Goal: Task Accomplishment & Management: Use online tool/utility

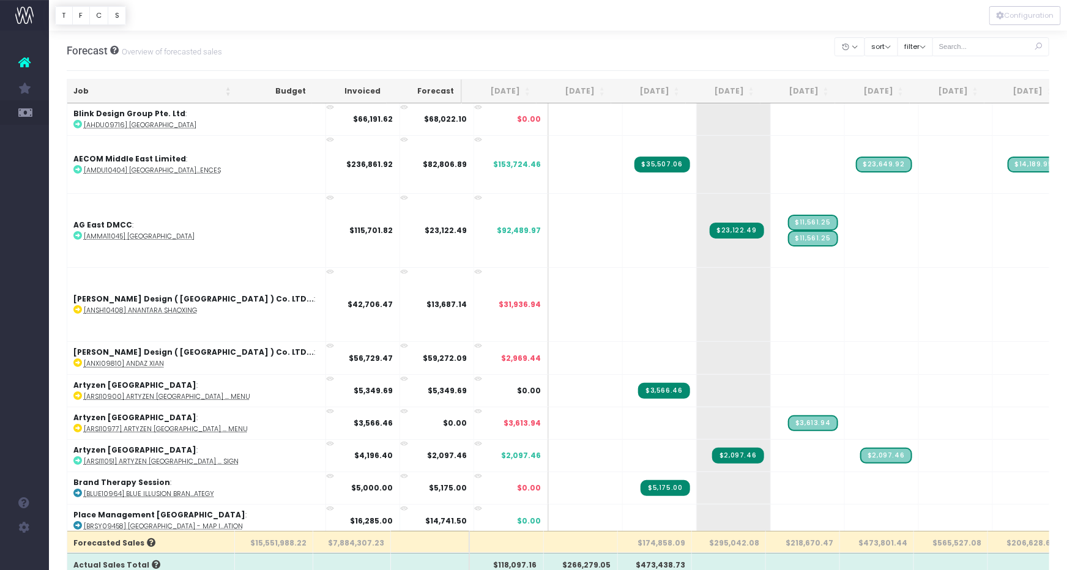
click at [657, 91] on th "[DATE]" at bounding box center [648, 92] width 75 height 24
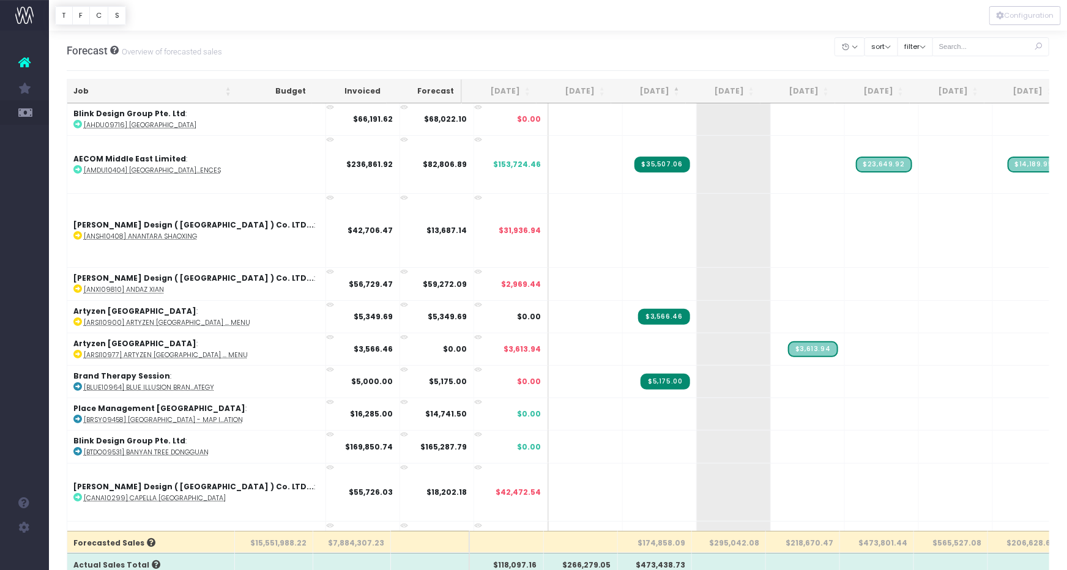
click at [658, 91] on th "[DATE]" at bounding box center [648, 92] width 75 height 24
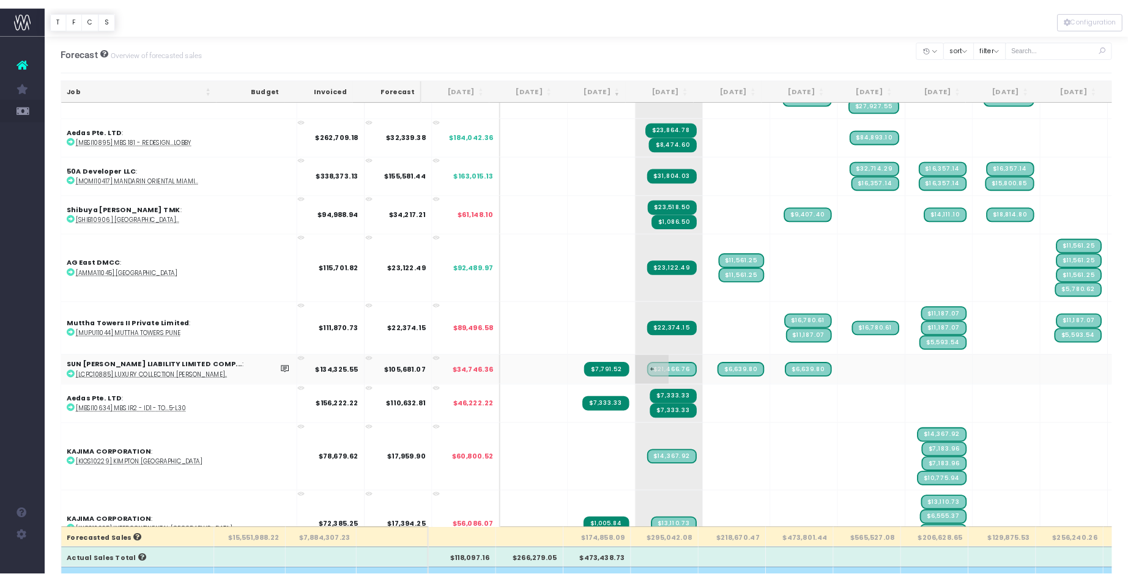
scroll to position [233, 0]
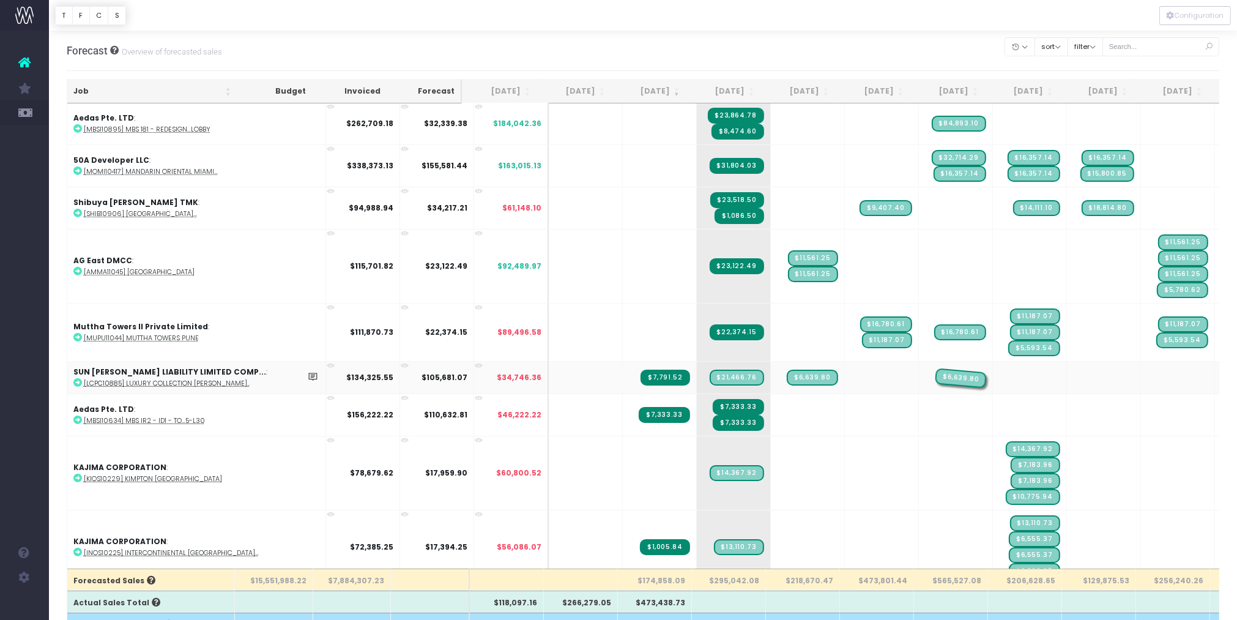
drag, startPoint x: 814, startPoint y: 352, endPoint x: 863, endPoint y: 352, distance: 49.5
drag, startPoint x: 738, startPoint y: 352, endPoint x: 799, endPoint y: 353, distance: 60.6
drag, startPoint x: 658, startPoint y: 350, endPoint x: 738, endPoint y: 352, distance: 79.6
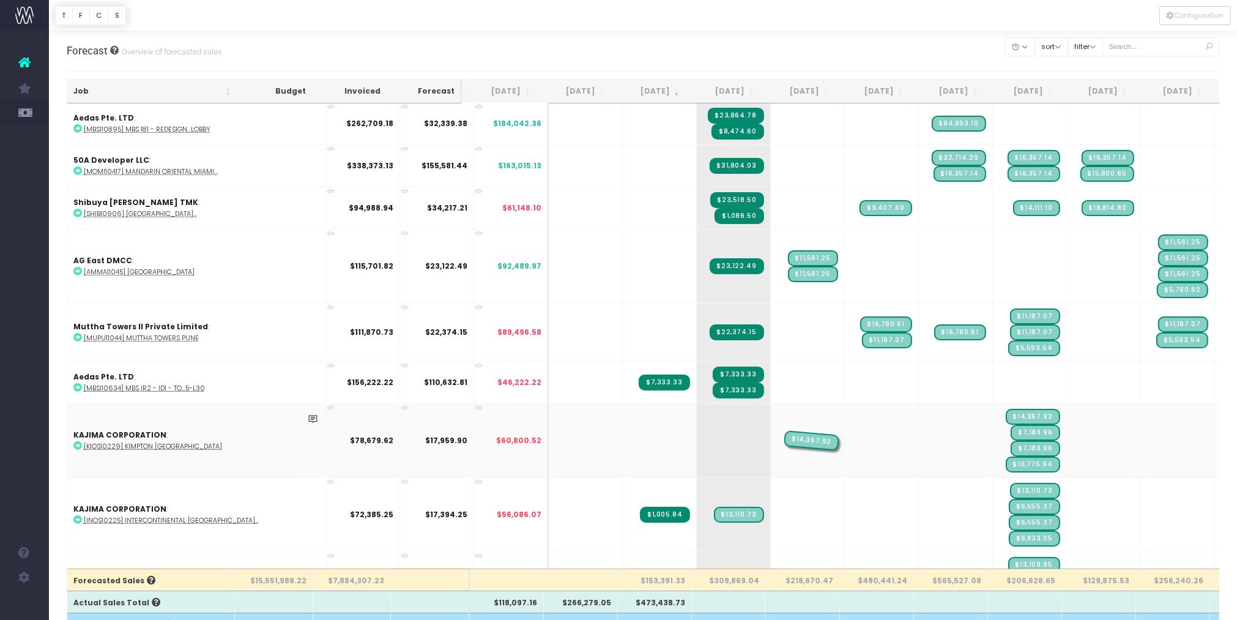
drag, startPoint x: 700, startPoint y: 408, endPoint x: 721, endPoint y: 409, distance: 21.4
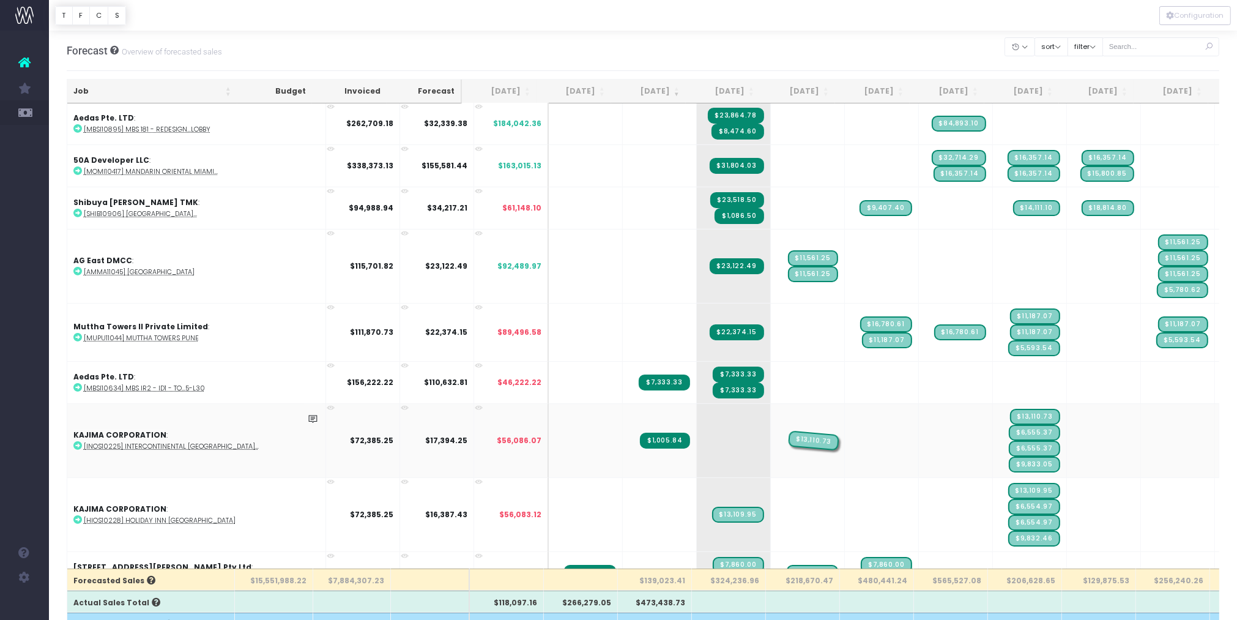
drag, startPoint x: 665, startPoint y: 406, endPoint x: 713, endPoint y: 408, distance: 47.7
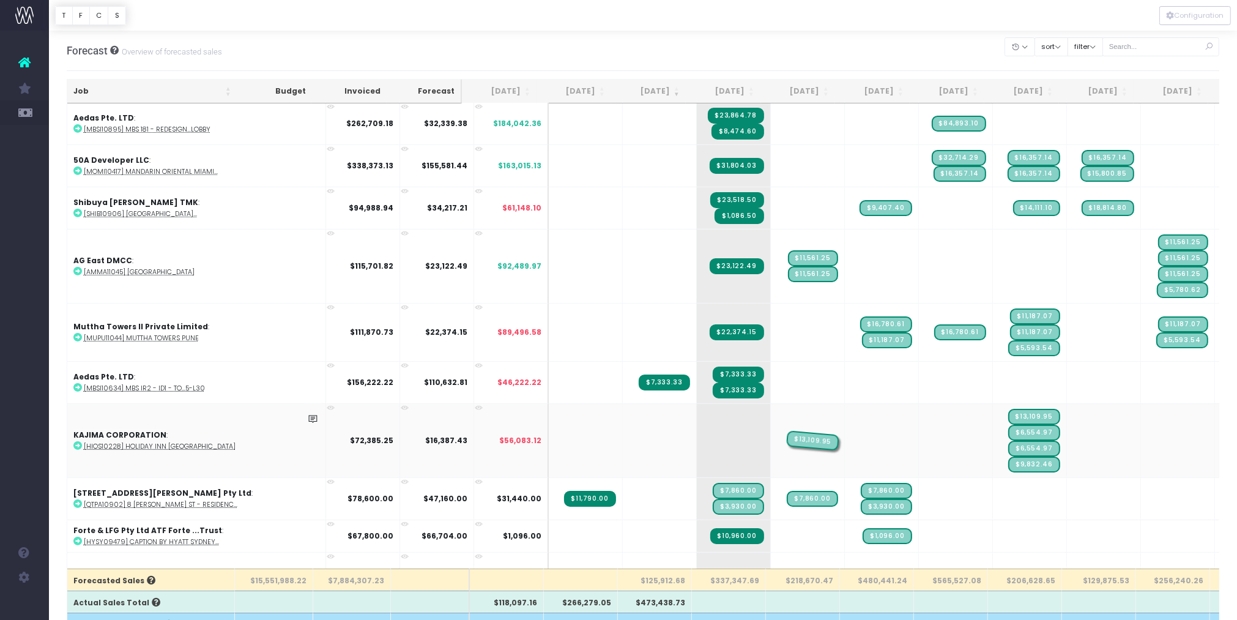
drag, startPoint x: 661, startPoint y: 408, endPoint x: 733, endPoint y: 407, distance: 71.6
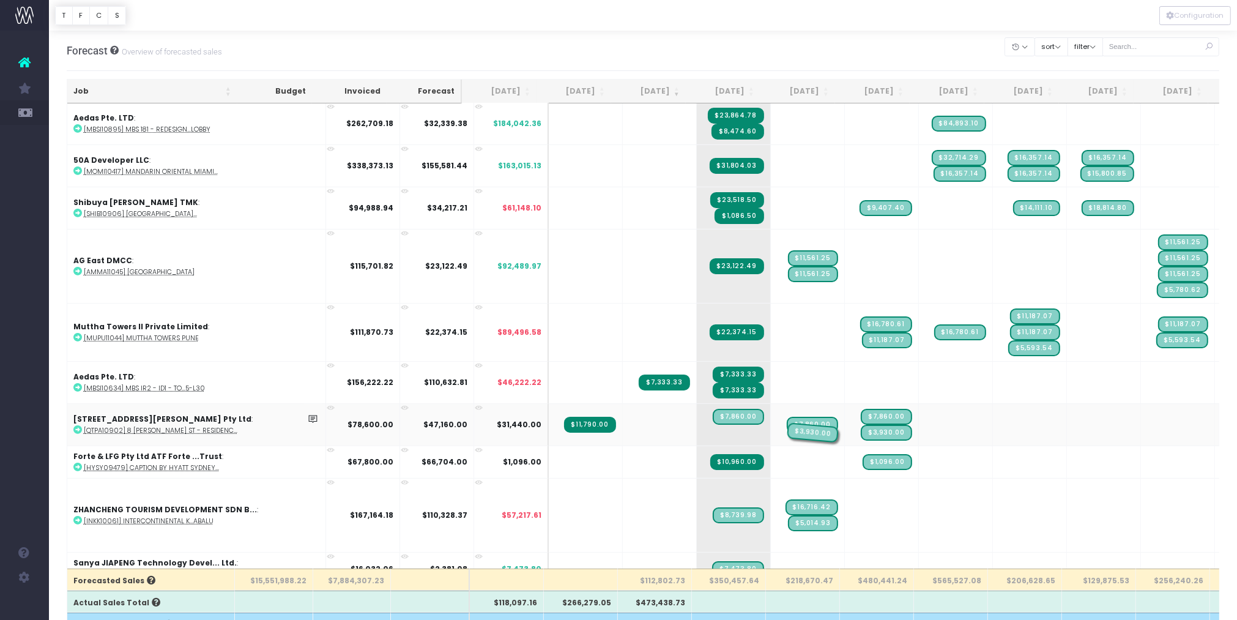
drag, startPoint x: 659, startPoint y: 402, endPoint x: 721, endPoint y: 402, distance: 61.8
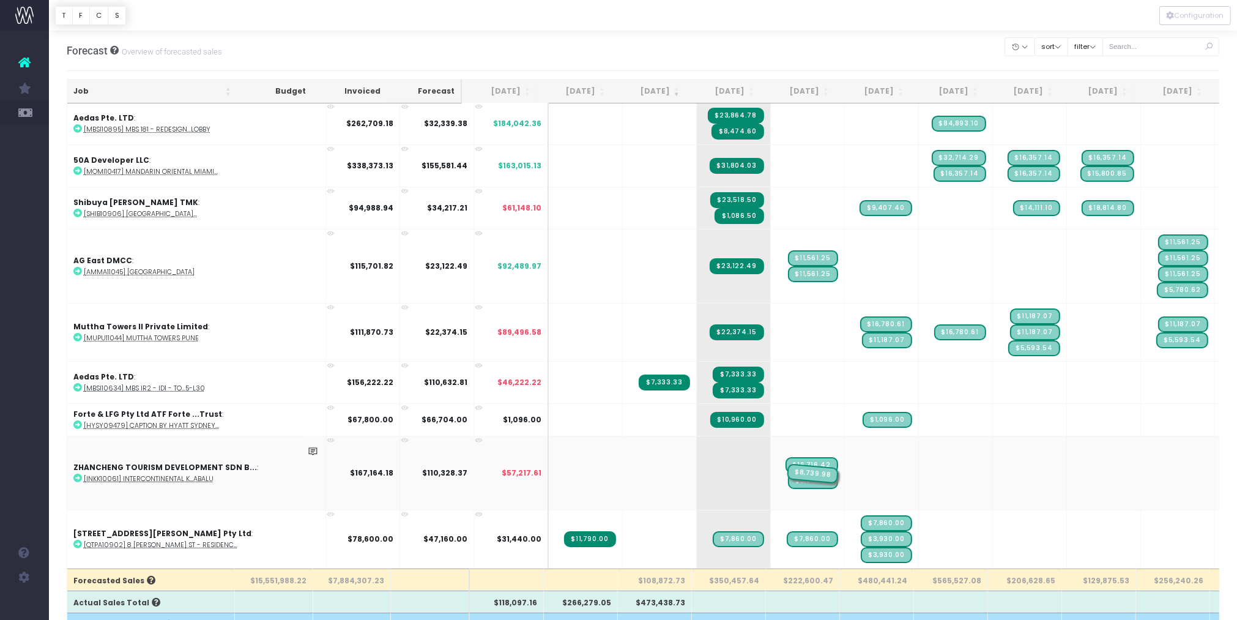
drag, startPoint x: 663, startPoint y: 442, endPoint x: 722, endPoint y: 442, distance: 58.7
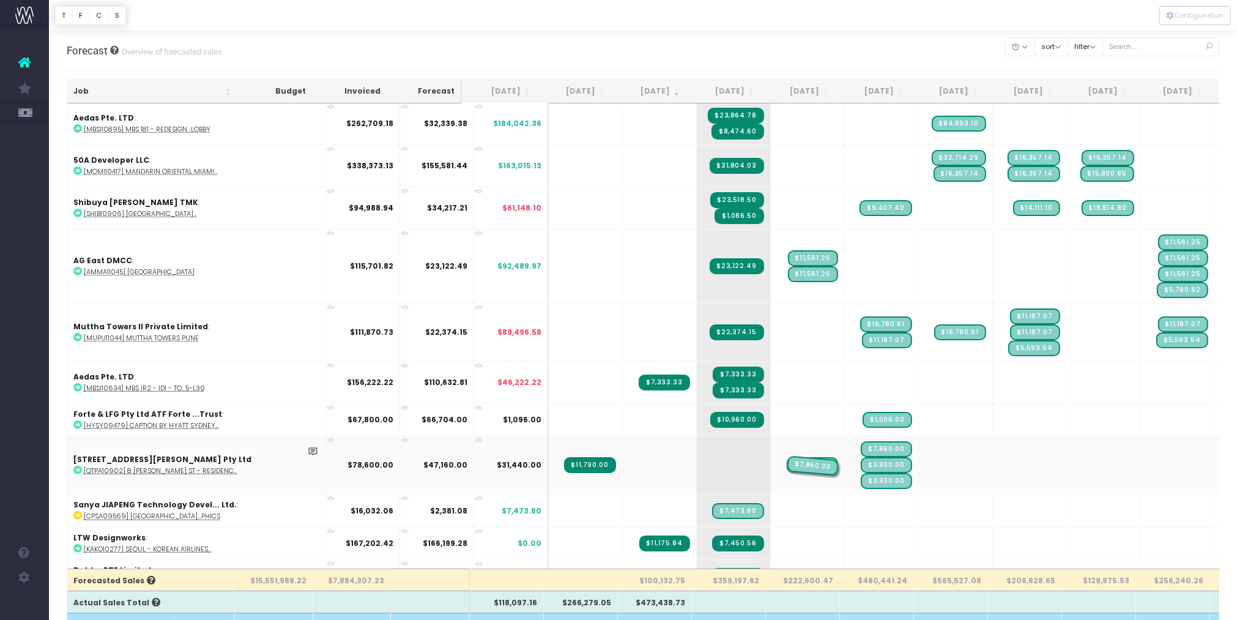
drag, startPoint x: 703, startPoint y: 436, endPoint x: 713, endPoint y: 436, distance: 9.2
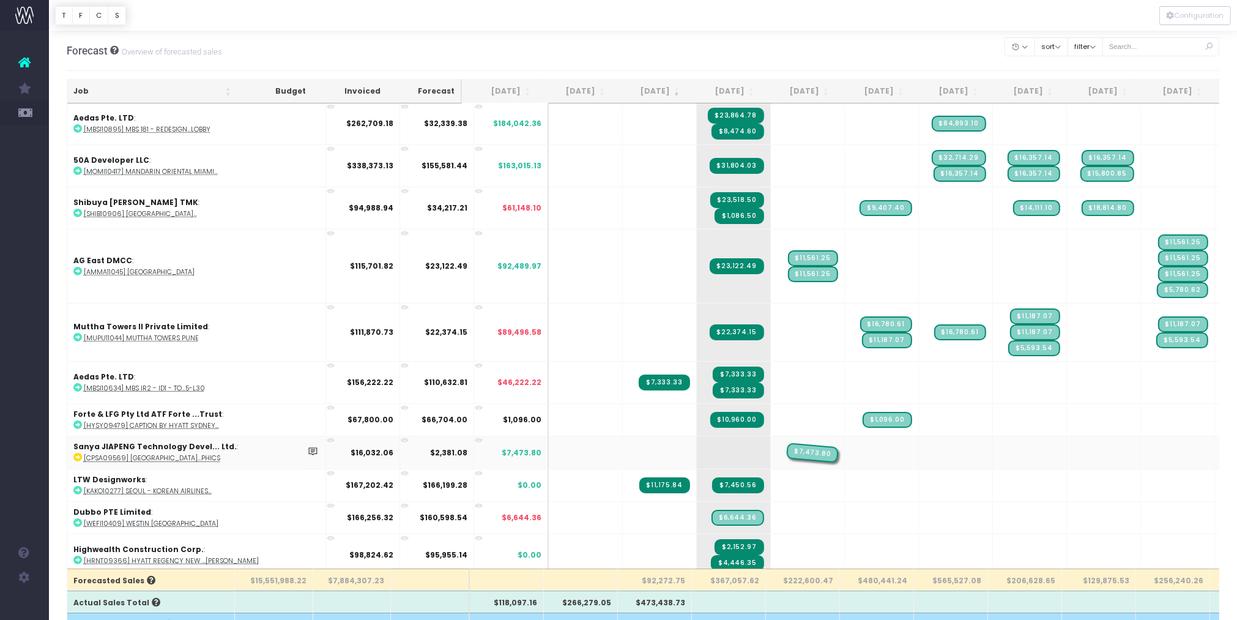
drag, startPoint x: 662, startPoint y: 424, endPoint x: 727, endPoint y: 424, distance: 64.2
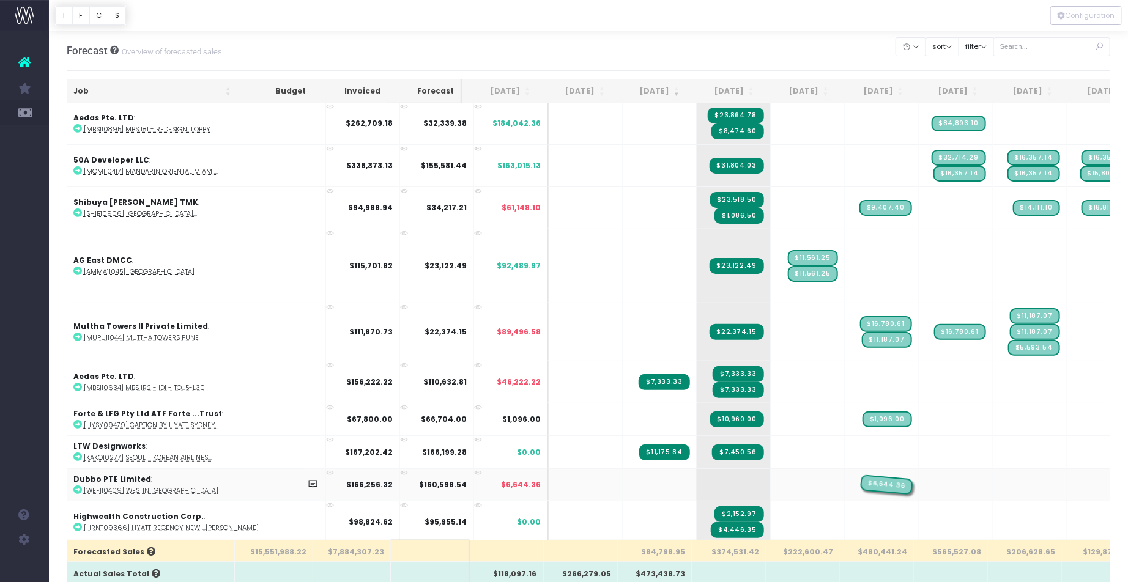
drag, startPoint x: 662, startPoint y: 454, endPoint x: 814, endPoint y: 456, distance: 151.7
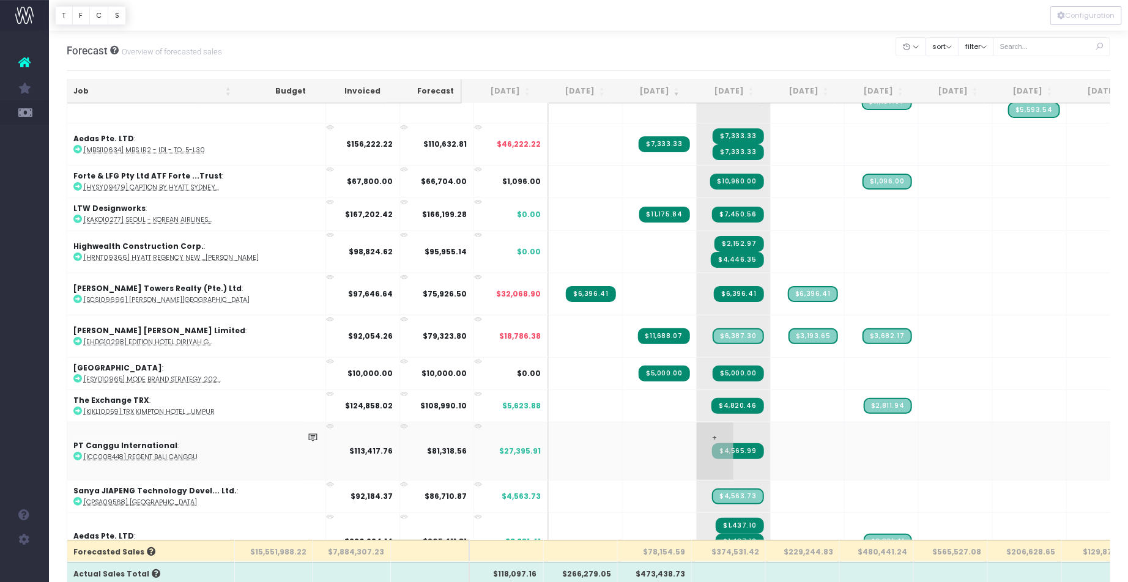
scroll to position [478, 0]
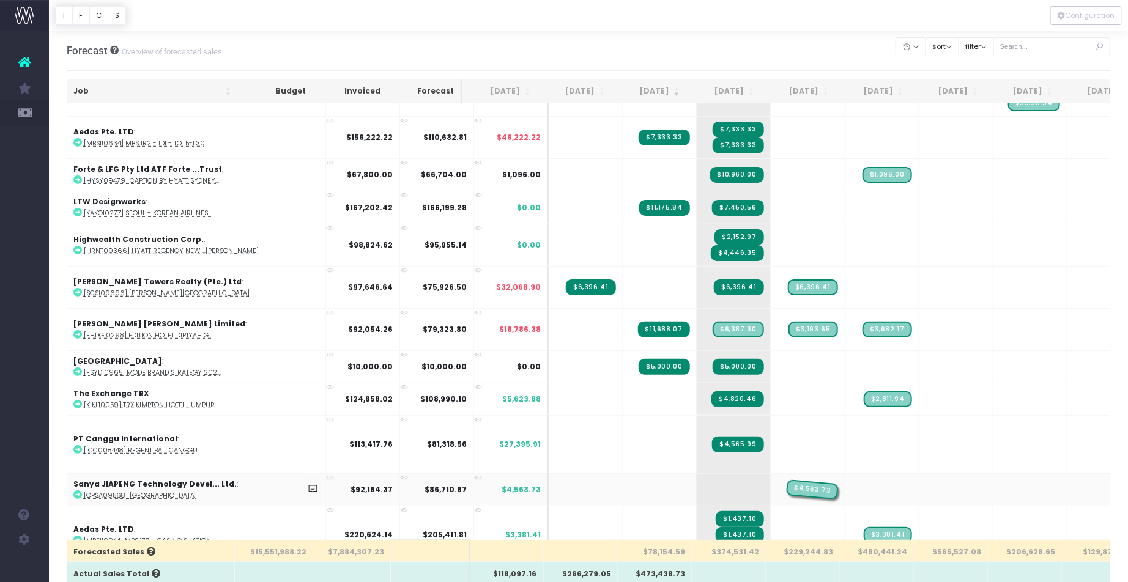
drag, startPoint x: 659, startPoint y: 450, endPoint x: 702, endPoint y: 451, distance: 42.8
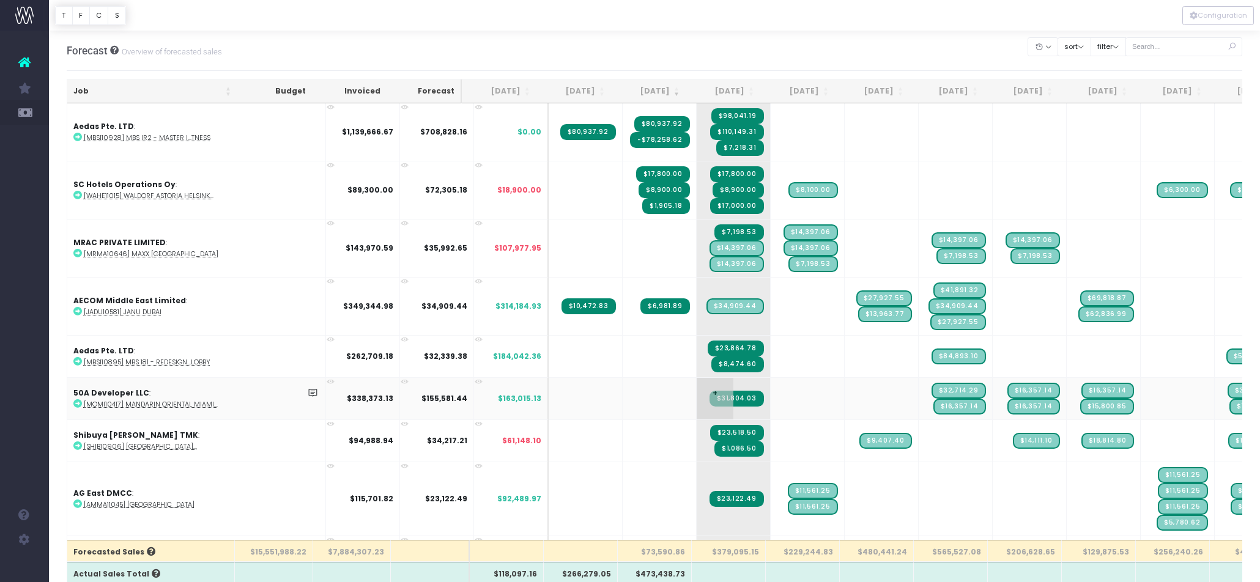
scroll to position [0, 2]
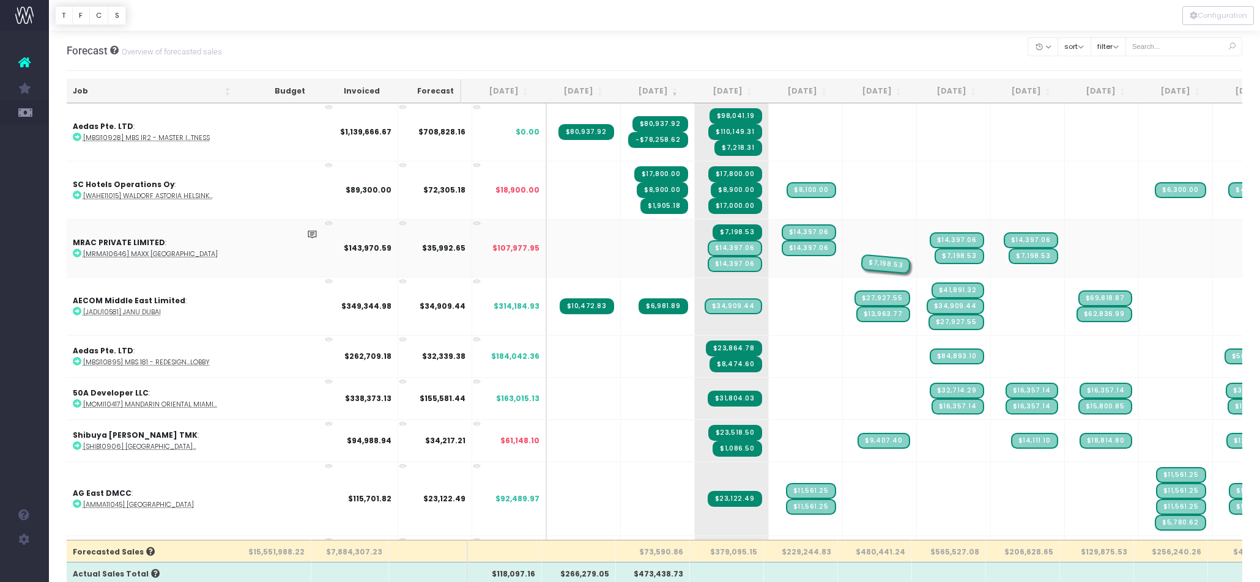
drag, startPoint x: 740, startPoint y: 257, endPoint x: 795, endPoint y: 256, distance: 55.1
drag, startPoint x: 738, startPoint y: 250, endPoint x: 789, endPoint y: 249, distance: 51.4
drag, startPoint x: 735, startPoint y: 239, endPoint x: 782, endPoint y: 239, distance: 47.1
drag, startPoint x: 663, startPoint y: 242, endPoint x: 706, endPoint y: 239, distance: 43.0
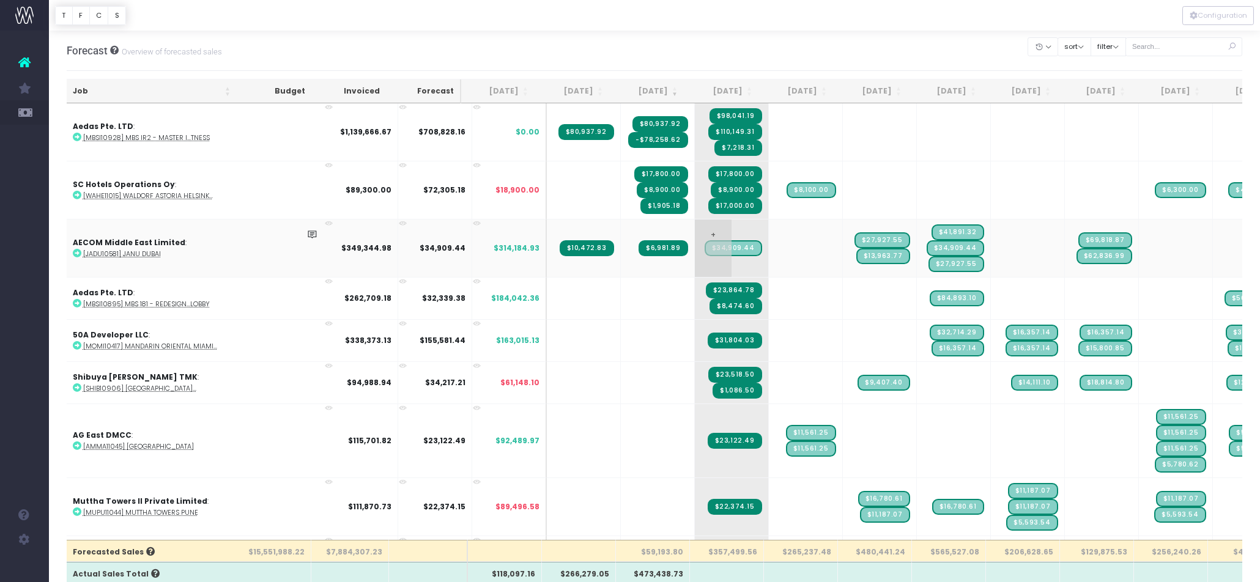
scroll to position [6, 2]
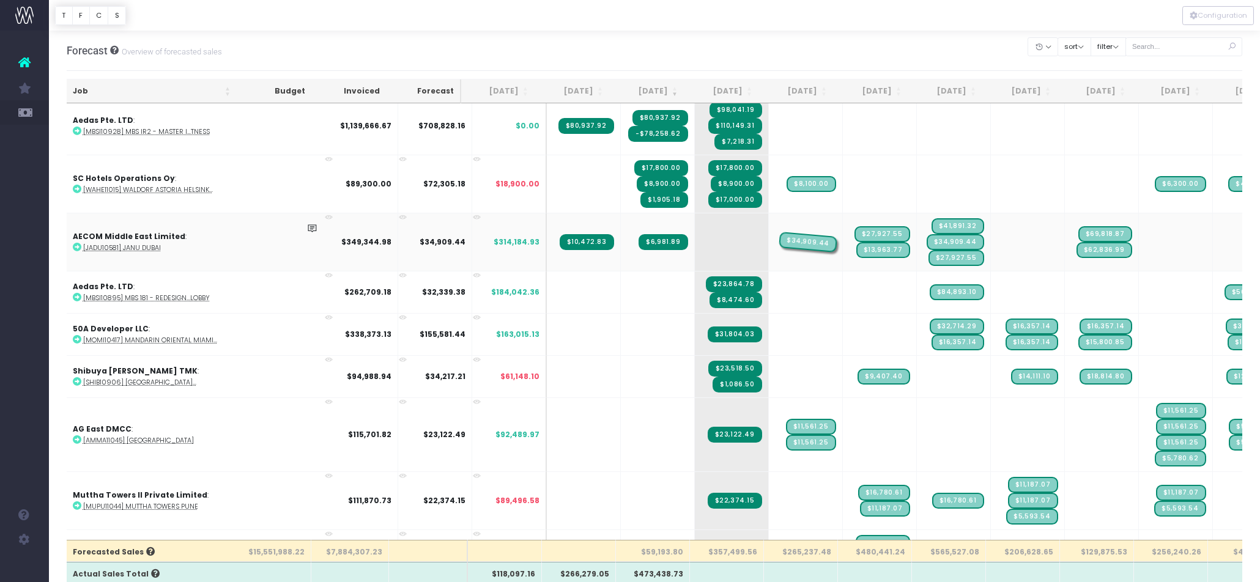
drag, startPoint x: 655, startPoint y: 234, endPoint x: 717, endPoint y: 235, distance: 61.8
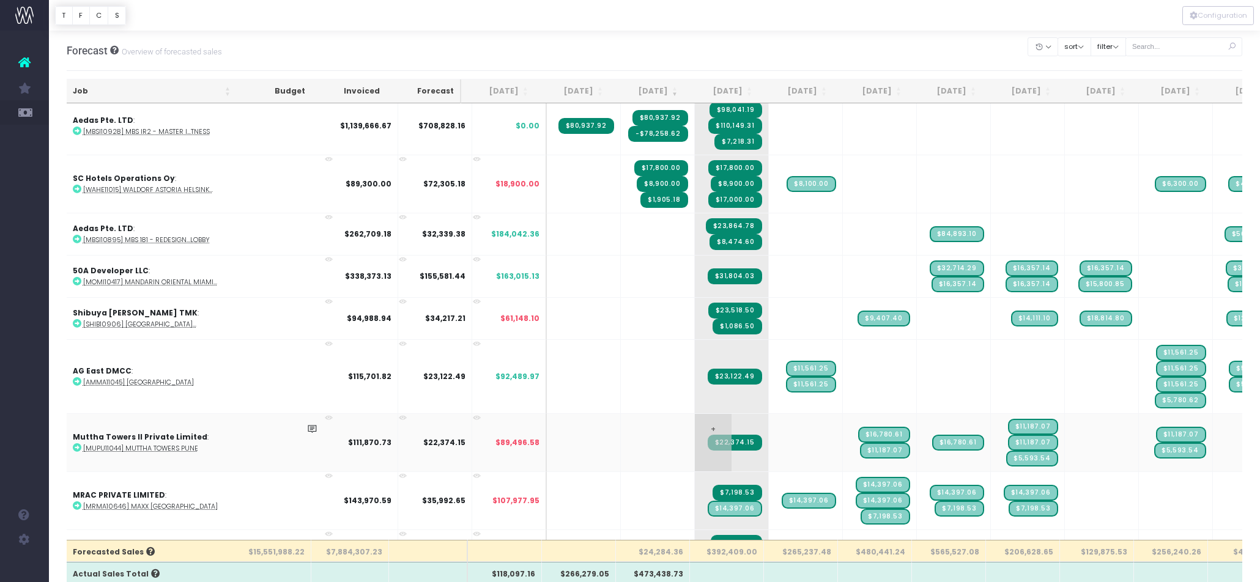
scroll to position [45, 2]
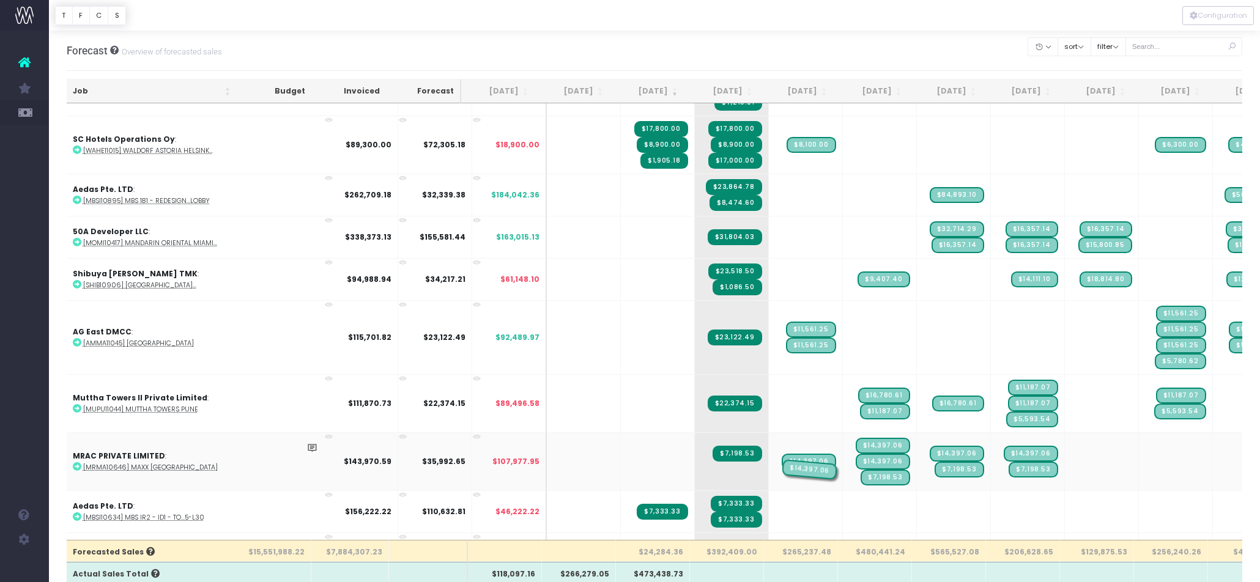
drag, startPoint x: 706, startPoint y: 447, endPoint x: 713, endPoint y: 448, distance: 6.8
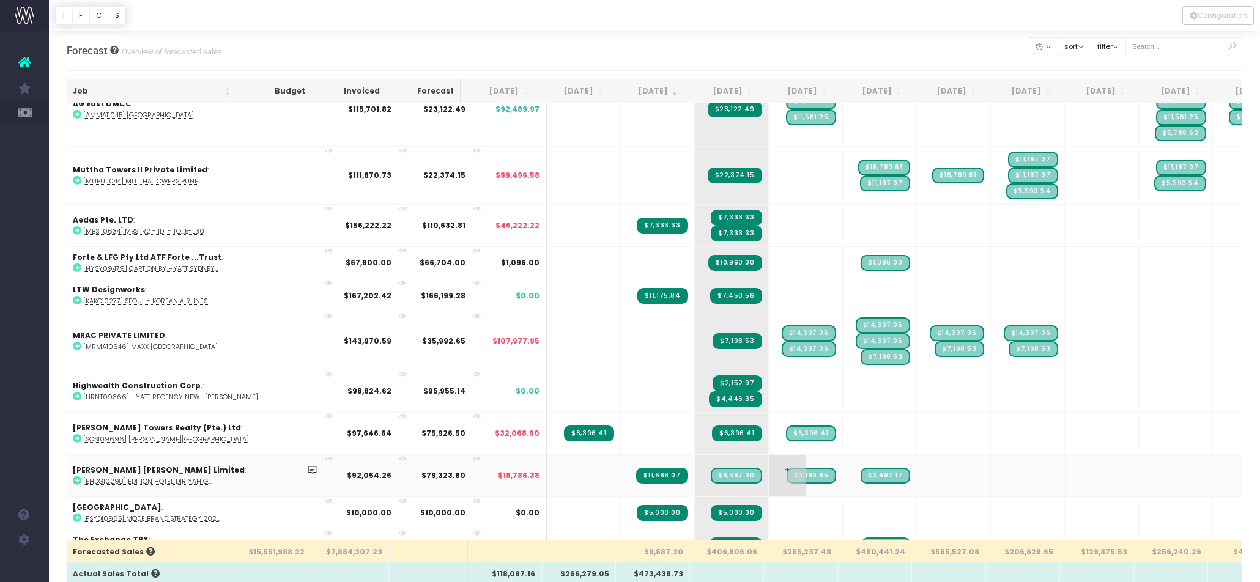
scroll to position [275, 2]
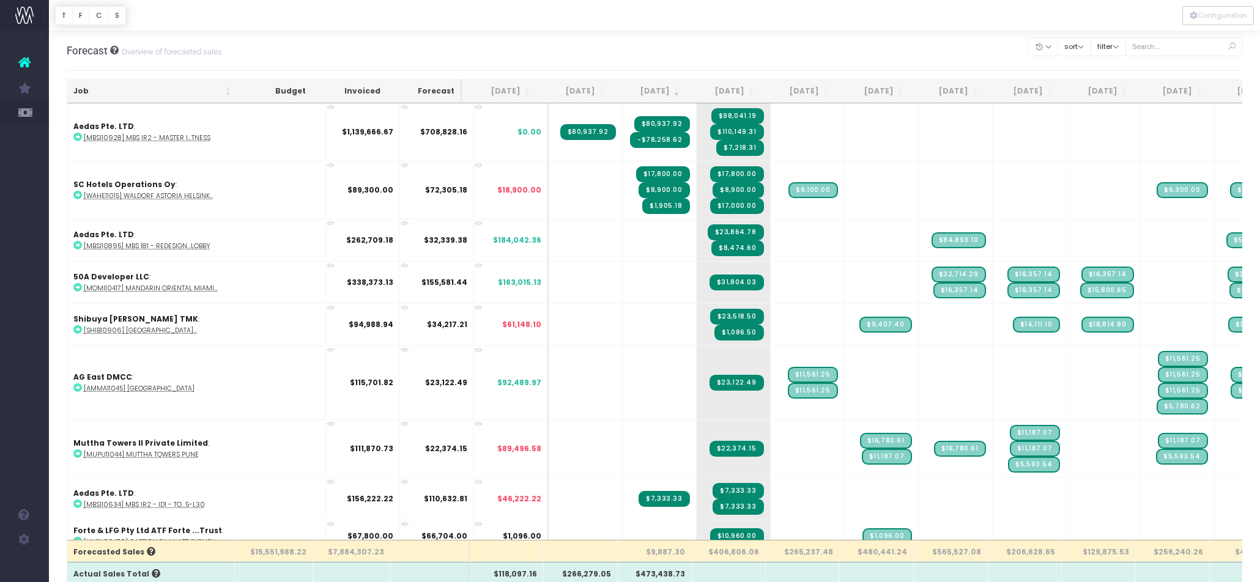
scroll to position [0, 2]
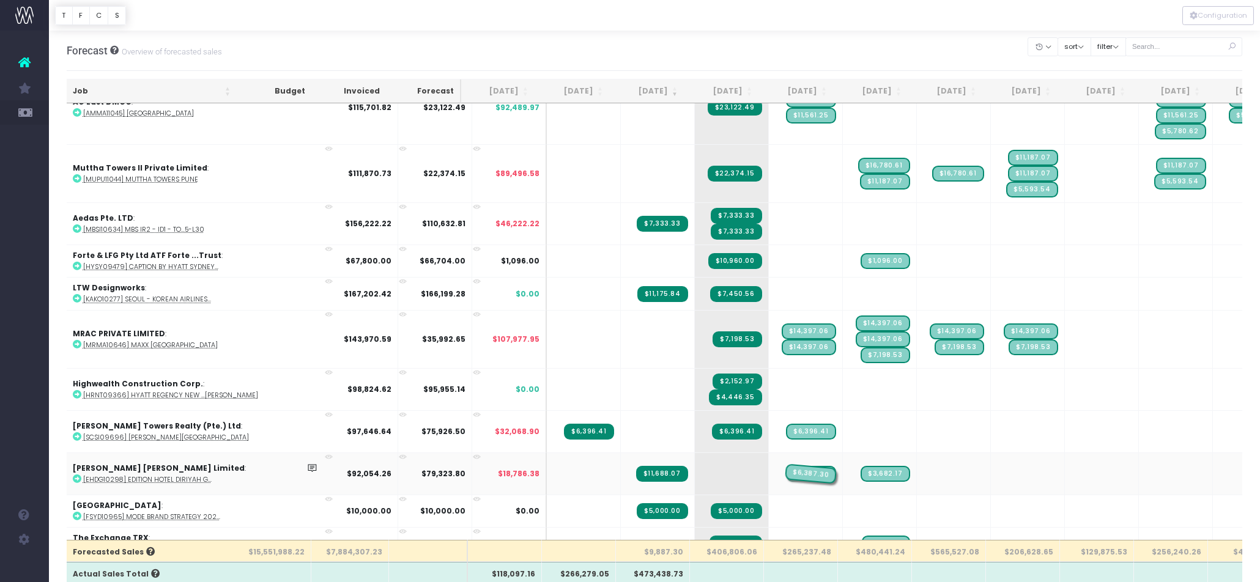
drag, startPoint x: 665, startPoint y: 442, endPoint x: 720, endPoint y: 442, distance: 54.4
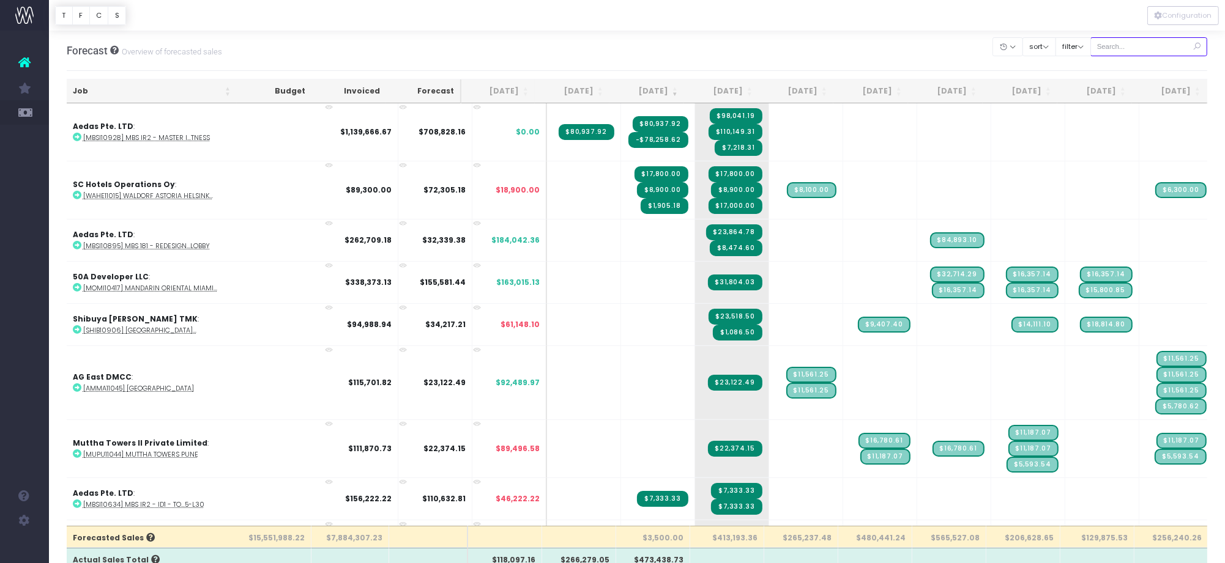
click at [1143, 49] on input "text" at bounding box center [1148, 46] width 117 height 19
type input "mbs"
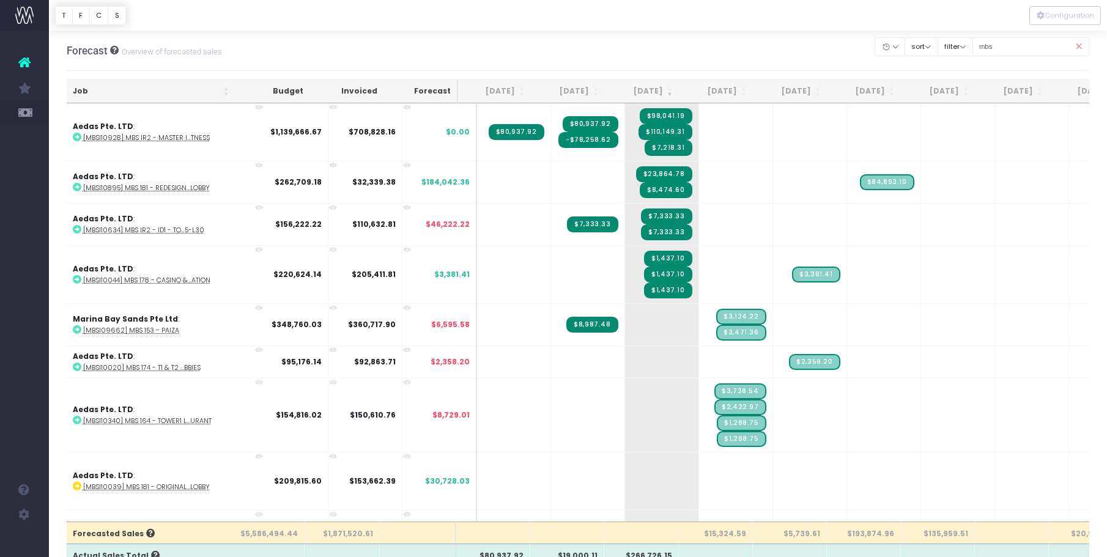
click at [1081, 46] on icon at bounding box center [1078, 46] width 21 height 25
